Goal: Obtain resource: Obtain resource

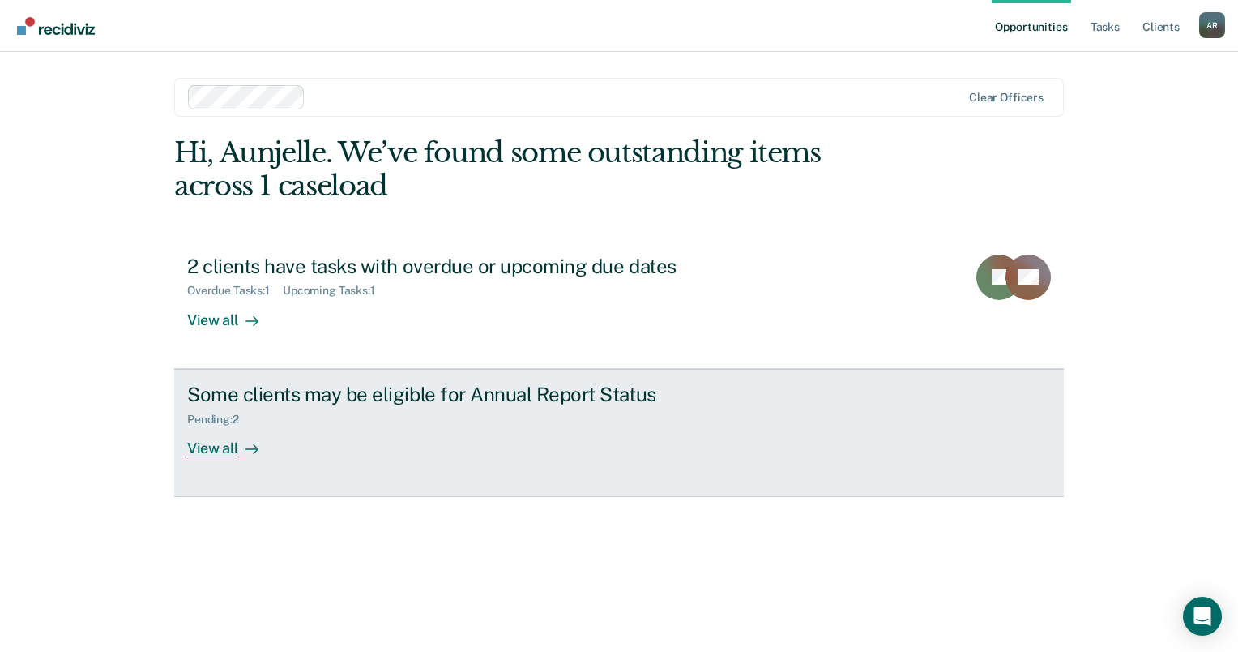
click at [276, 407] on div "Pending : 2" at bounding box center [471, 416] width 569 height 20
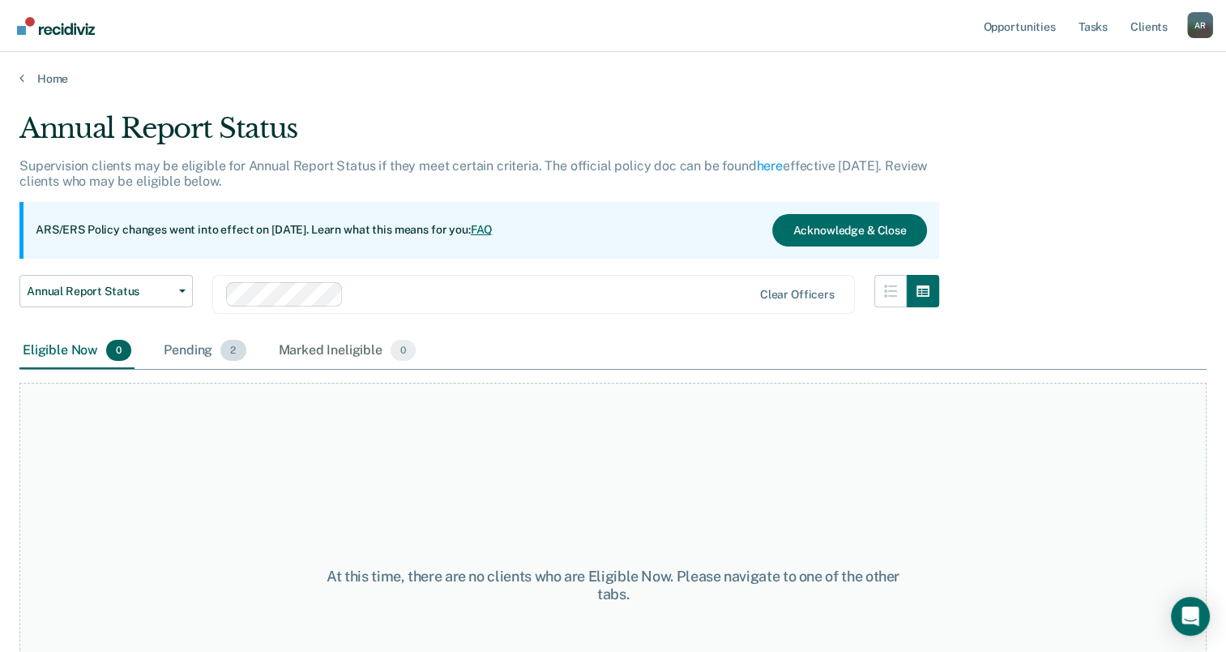
click at [230, 344] on span "2" at bounding box center [232, 350] width 25 height 21
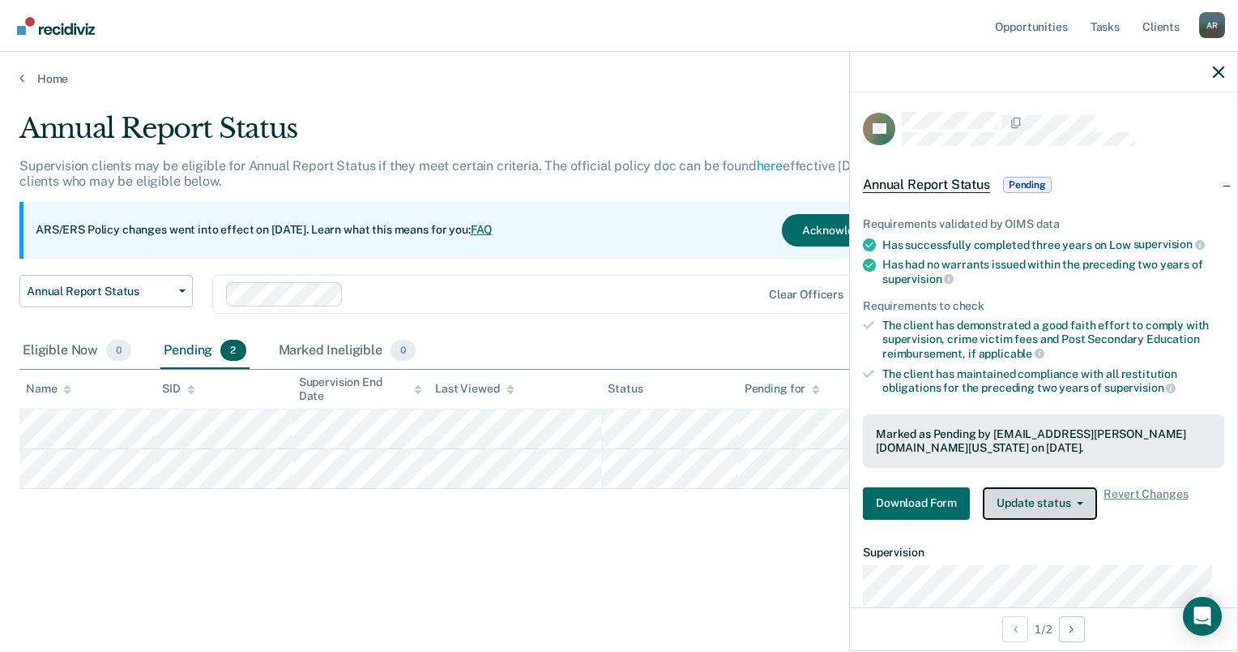
click at [1044, 489] on button "Update status" at bounding box center [1040, 503] width 114 height 32
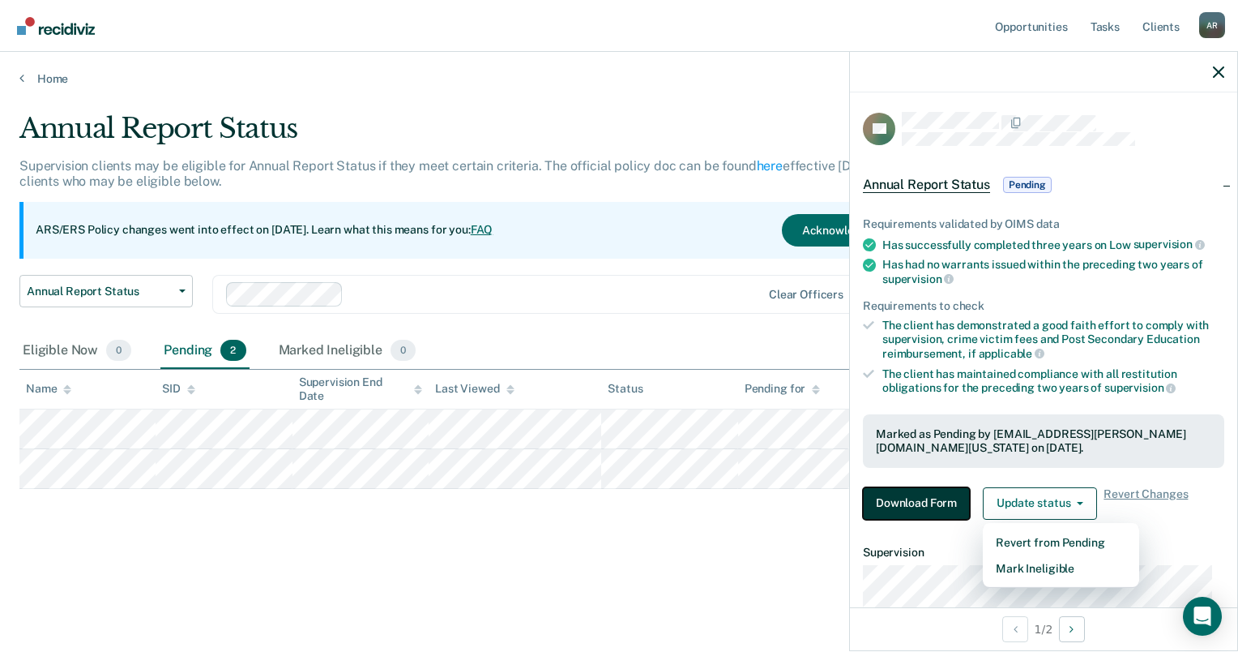
click at [925, 506] on button "Download Form" at bounding box center [916, 503] width 107 height 32
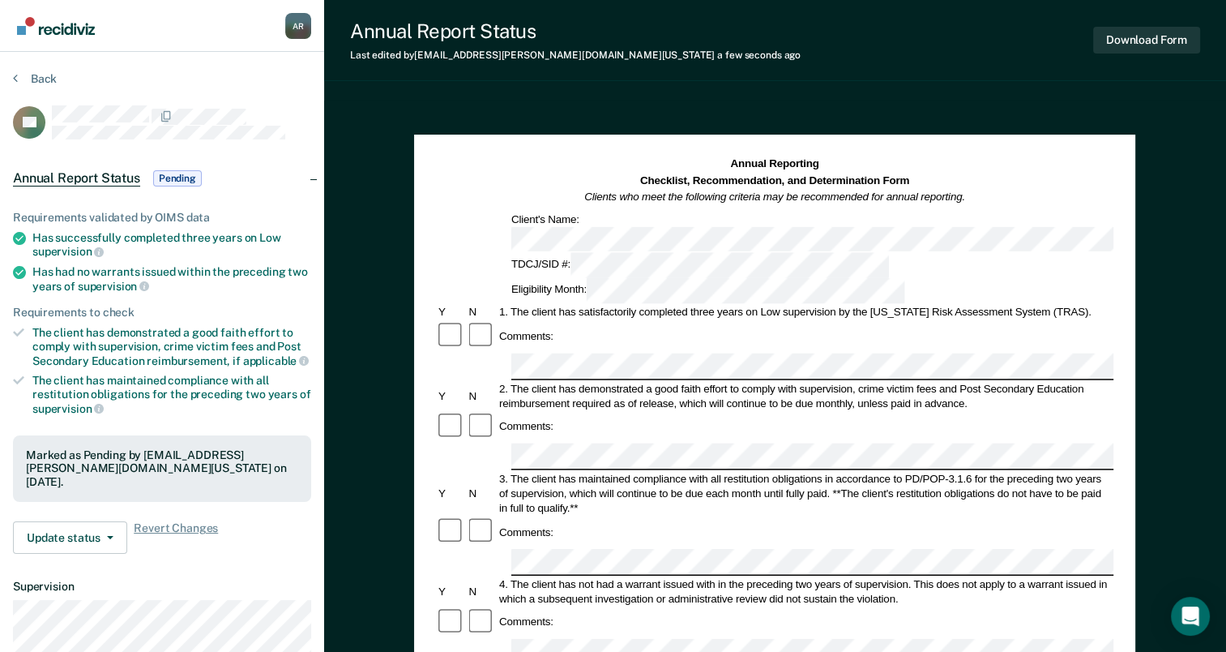
click at [794, 94] on div "Annual Report Status Last edited by [PERSON_NAME][EMAIL_ADDRESS][DOMAIN_NAME][U…" at bounding box center [775, 563] width 902 height 1126
click at [1142, 53] on button "Download Form" at bounding box center [1146, 40] width 107 height 27
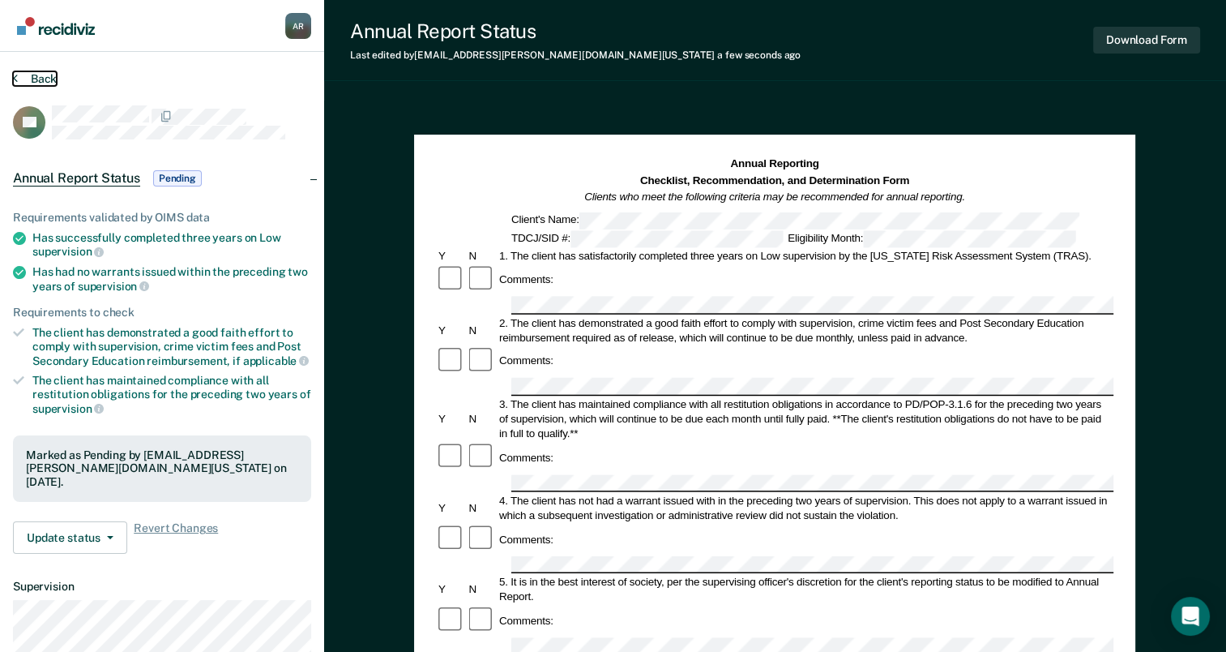
click at [33, 78] on button "Back" at bounding box center [35, 78] width 44 height 15
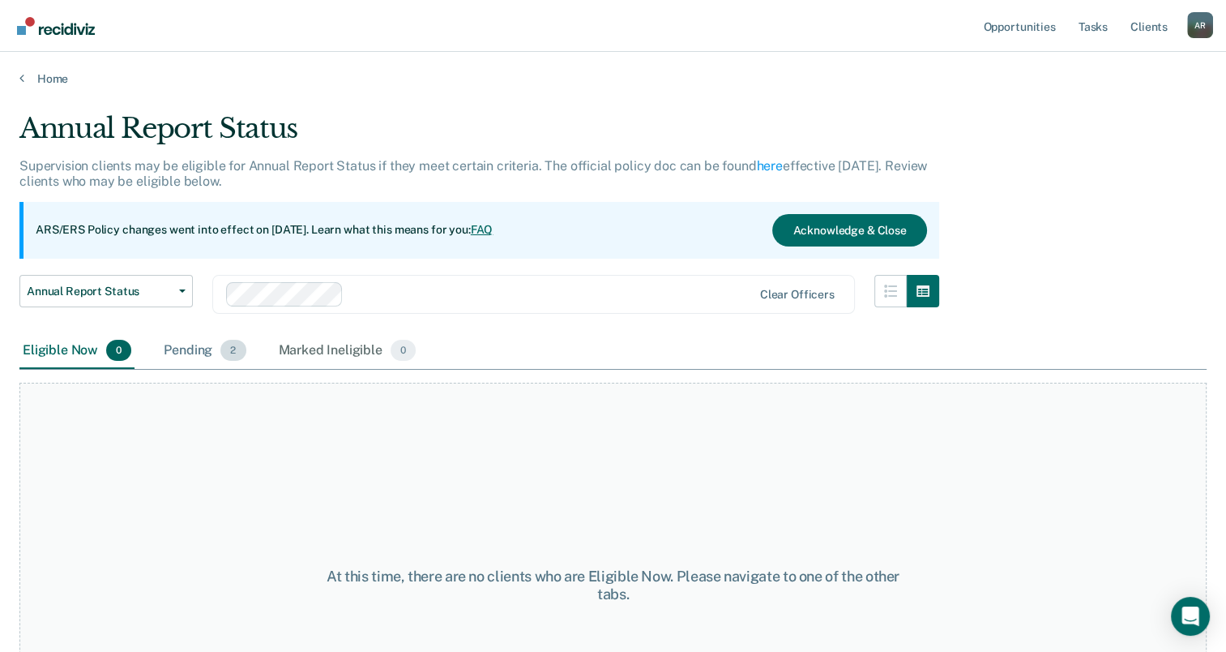
click at [210, 352] on div "Pending 2" at bounding box center [204, 351] width 88 height 36
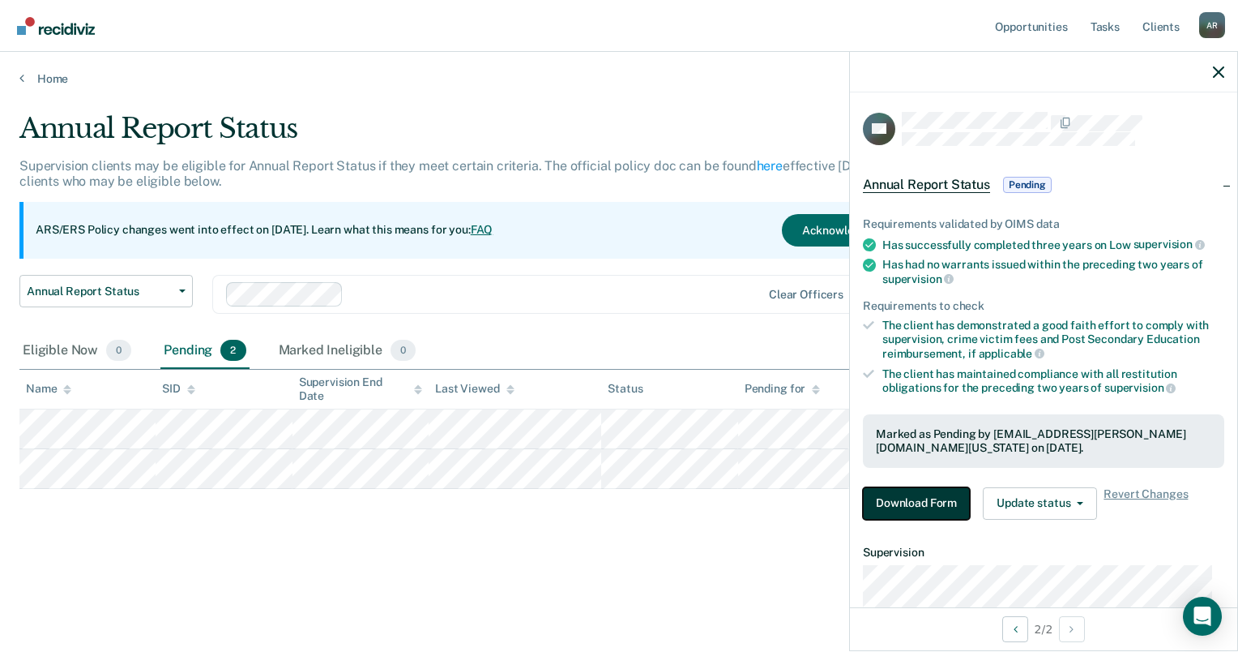
click at [927, 494] on button "Download Form" at bounding box center [916, 503] width 107 height 32
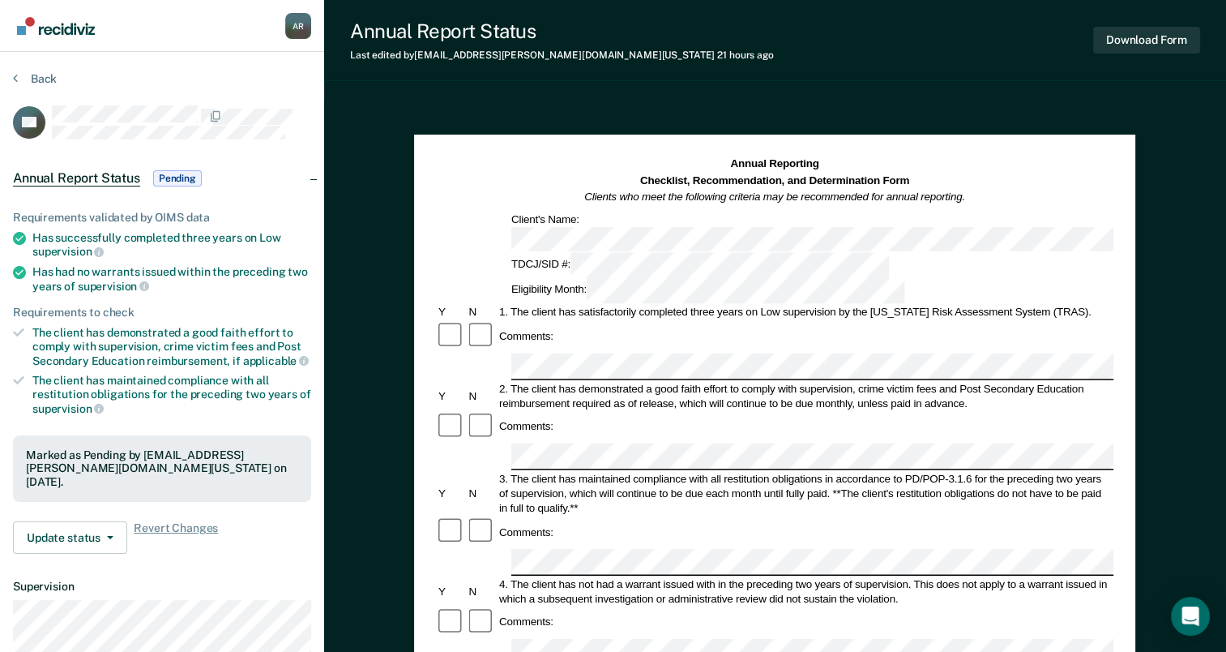
click at [852, 278] on div "Eligibility Month:" at bounding box center [708, 290] width 399 height 25
click at [768, 381] on div "2. The client has demonstrated a good faith effort to comply with supervision, …" at bounding box center [805, 395] width 617 height 29
drag, startPoint x: 768, startPoint y: 306, endPoint x: 771, endPoint y: 330, distance: 23.7
click at [771, 381] on div "2. The client has demonstrated a good faith effort to comply with supervision, …" at bounding box center [805, 395] width 617 height 29
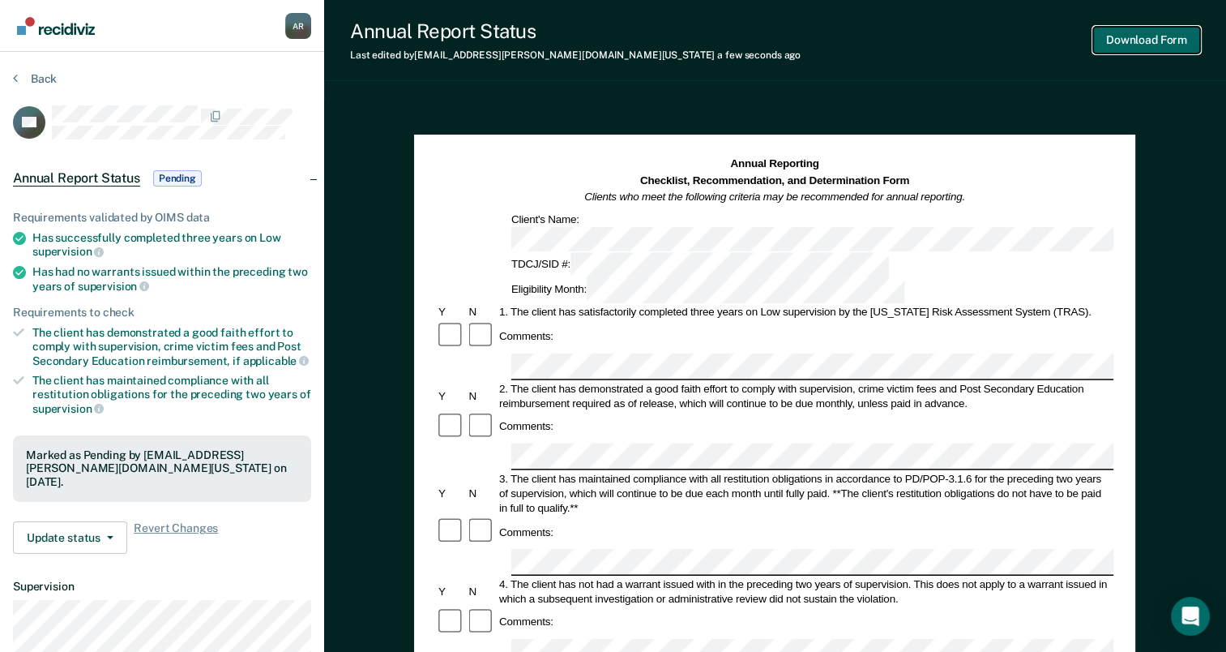
click at [1116, 51] on button "Download Form" at bounding box center [1146, 40] width 107 height 27
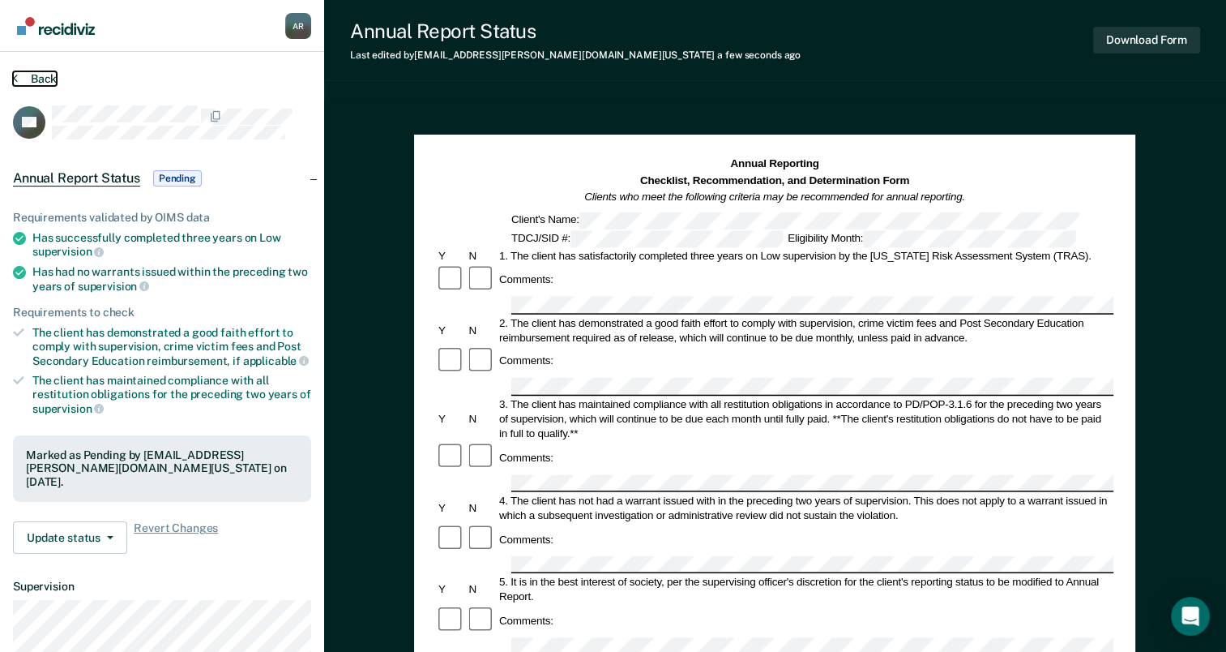
click at [38, 73] on button "Back" at bounding box center [35, 78] width 44 height 15
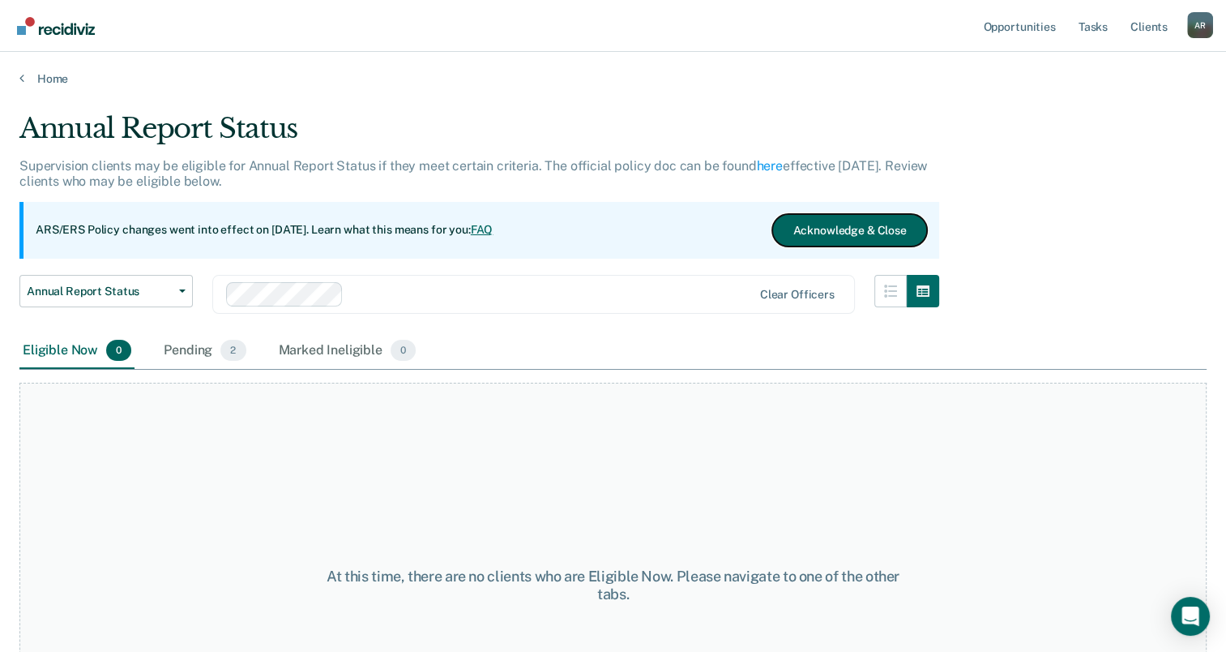
click at [827, 234] on button "Acknowledge & Close" at bounding box center [849, 230] width 154 height 32
